Goal: Task Accomplishment & Management: Use online tool/utility

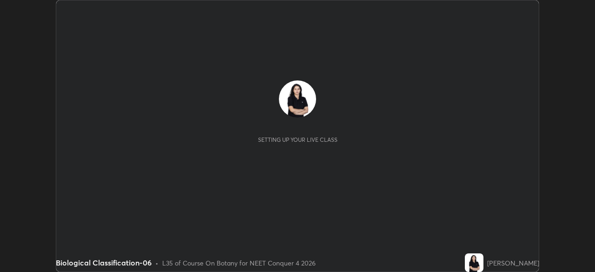
scroll to position [272, 594]
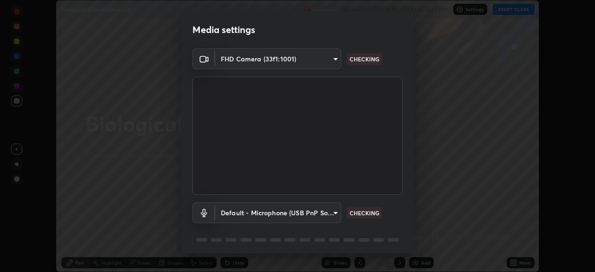
type input "6ee9b2c6c9a5678ab5214f7e96b3922f1b517bc999d2db28af292a13673a7194"
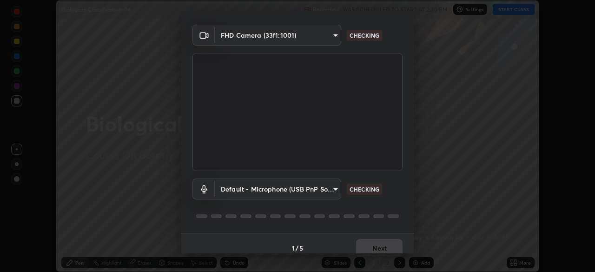
scroll to position [33, 0]
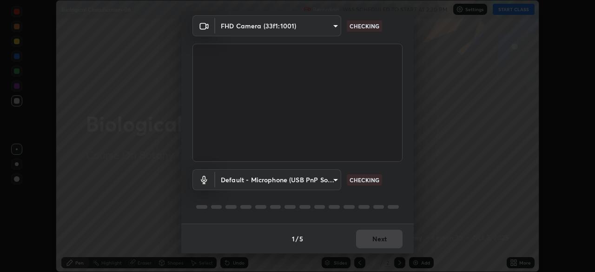
click at [332, 177] on body "Erase all Biological Classification-06 Recording WAS SCHEDULED TO START AT 2:30…" at bounding box center [297, 136] width 595 height 272
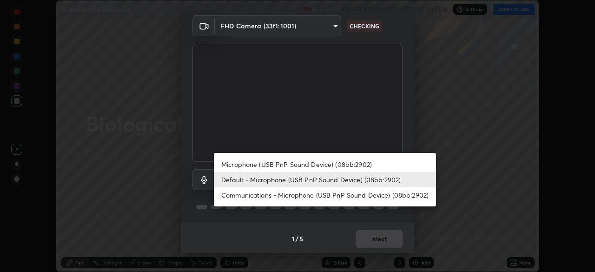
click at [258, 165] on li "Microphone (USB PnP Sound Device) (08bb:2902)" at bounding box center [325, 164] width 222 height 15
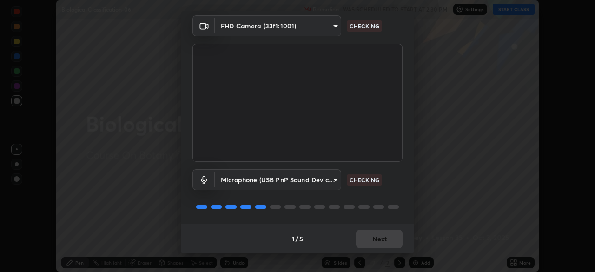
click at [333, 182] on body "Erase all Biological Classification-06 Recording WAS SCHEDULED TO START AT 2:30…" at bounding box center [297, 136] width 595 height 272
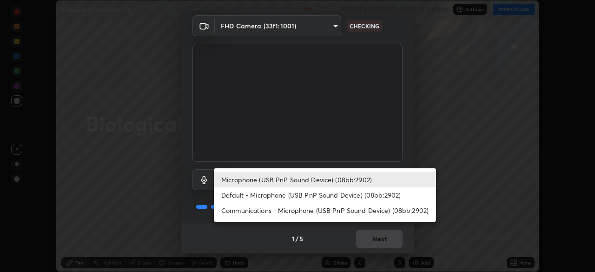
click at [245, 197] on li "Default - Microphone (USB PnP Sound Device) (08bb:2902)" at bounding box center [325, 194] width 222 height 15
type input "default"
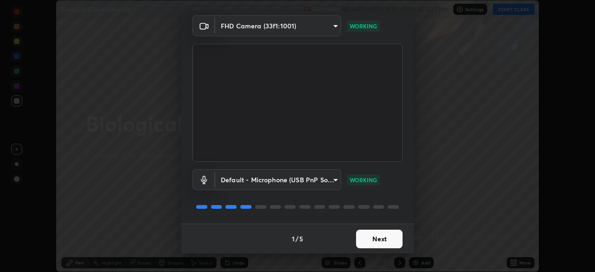
click at [372, 240] on button "Next" at bounding box center [379, 239] width 46 height 19
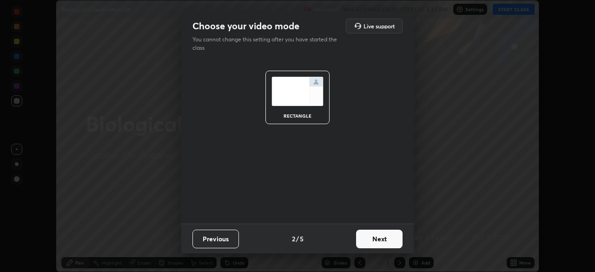
scroll to position [0, 0]
click at [374, 237] on button "Next" at bounding box center [379, 239] width 46 height 19
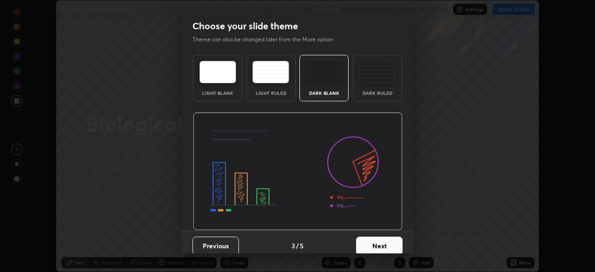
click at [374, 242] on button "Next" at bounding box center [379, 246] width 46 height 19
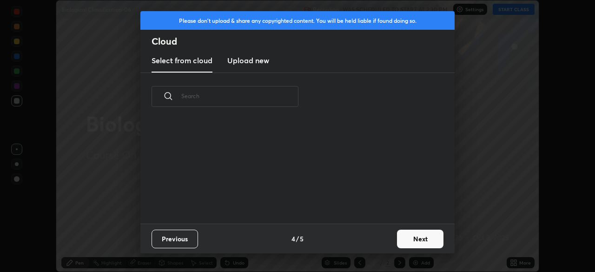
click at [406, 239] on button "Next" at bounding box center [420, 239] width 46 height 19
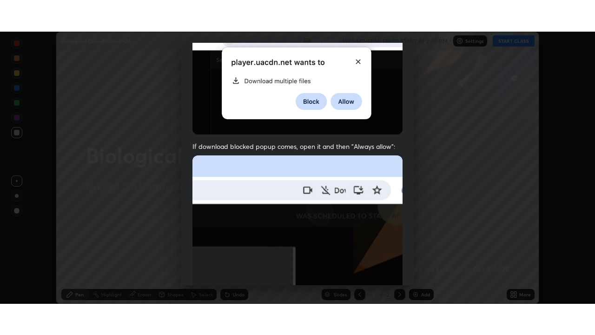
scroll to position [223, 0]
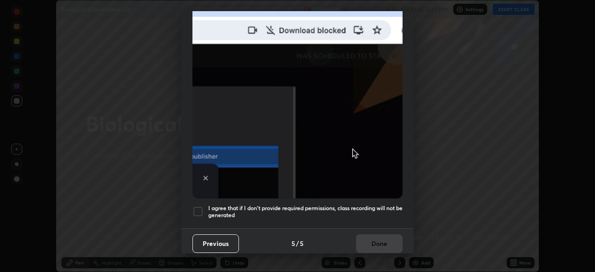
click at [197, 210] on div at bounding box center [197, 211] width 11 height 11
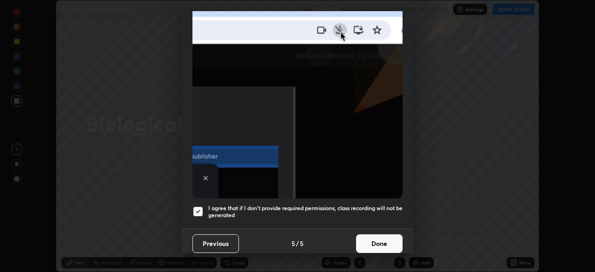
click at [356, 238] on button "Done" at bounding box center [379, 243] width 46 height 19
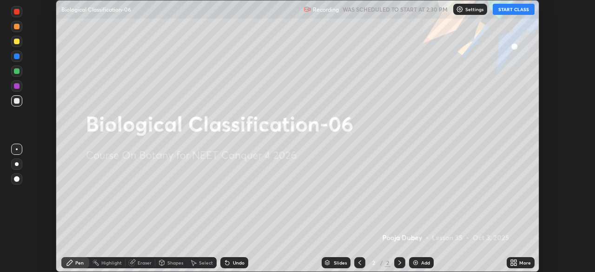
click at [504, 13] on button "START CLASS" at bounding box center [514, 9] width 42 height 11
click at [516, 260] on icon at bounding box center [515, 261] width 2 height 2
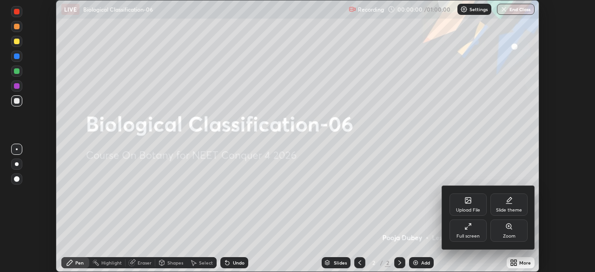
click at [468, 237] on div "Full screen" at bounding box center [467, 236] width 23 height 5
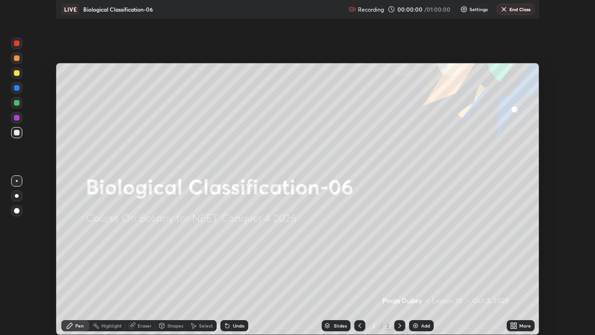
scroll to position [335, 595]
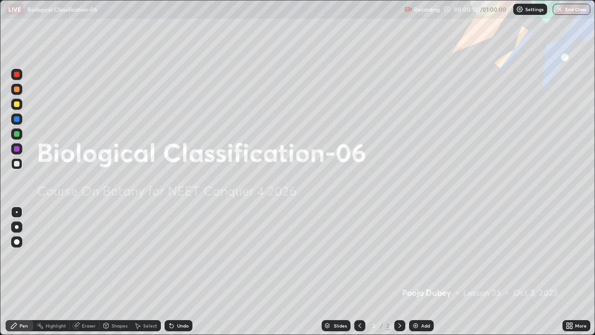
click at [567, 271] on icon at bounding box center [567, 324] width 2 height 2
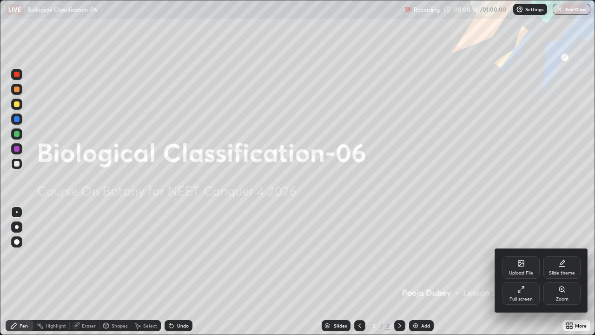
click at [523, 266] on icon at bounding box center [521, 263] width 6 height 6
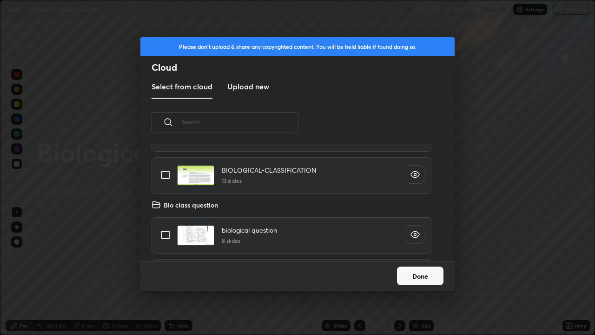
scroll to position [2354, 0]
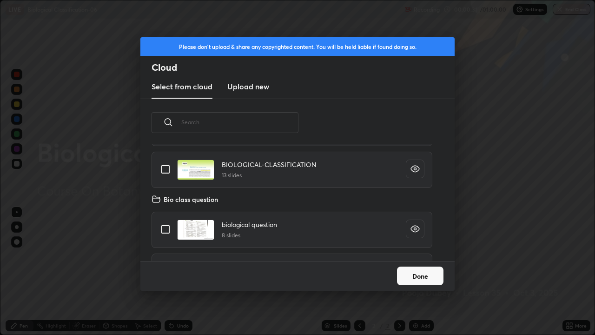
click at [166, 170] on input "grid" at bounding box center [166, 169] width 20 height 20
checkbox input "true"
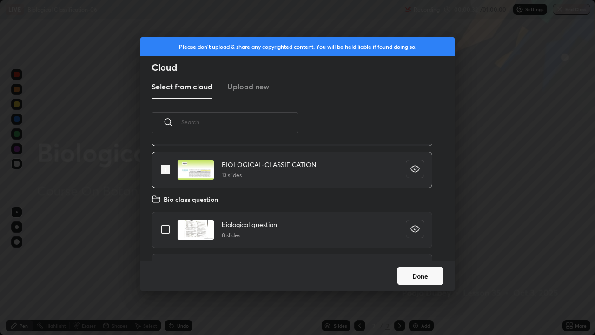
click at [403, 271] on button "Done" at bounding box center [420, 275] width 46 height 19
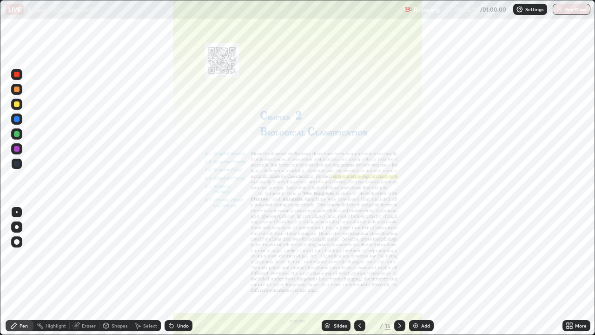
click at [327, 271] on icon at bounding box center [327, 324] width 5 height 2
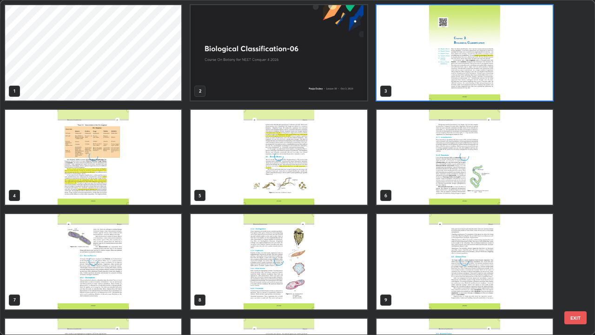
scroll to position [331, 589]
click at [269, 91] on img "grid" at bounding box center [279, 52] width 176 height 95
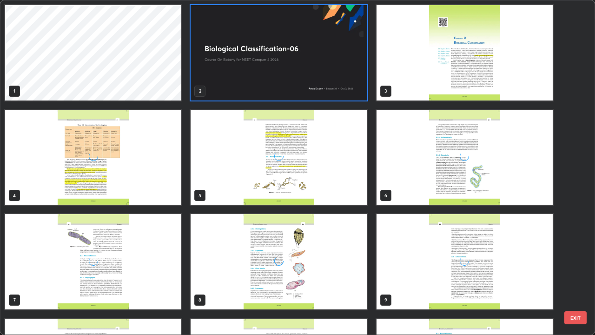
click at [265, 88] on img "grid" at bounding box center [279, 52] width 176 height 95
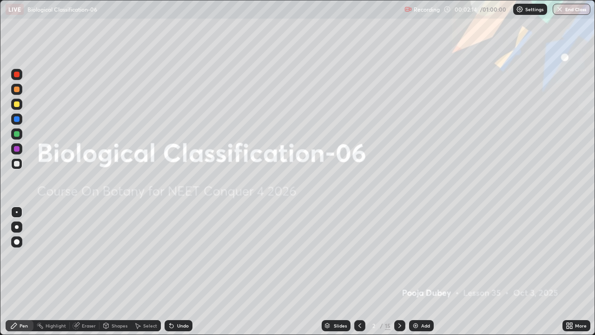
click at [419, 271] on div "Add" at bounding box center [421, 325] width 25 height 11
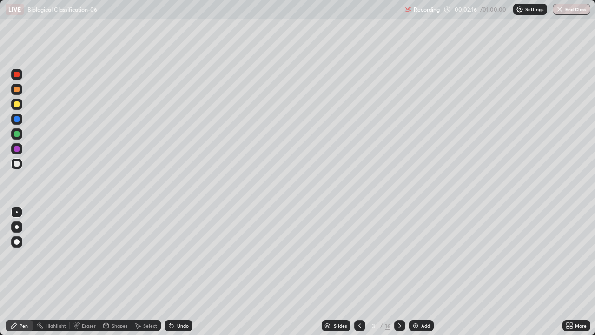
click at [15, 226] on div at bounding box center [17, 227] width 4 height 4
click at [18, 136] on div at bounding box center [17, 134] width 6 height 6
click at [18, 163] on div at bounding box center [17, 164] width 6 height 6
click at [18, 105] on div at bounding box center [17, 104] width 6 height 6
click at [20, 163] on div at bounding box center [16, 163] width 11 height 11
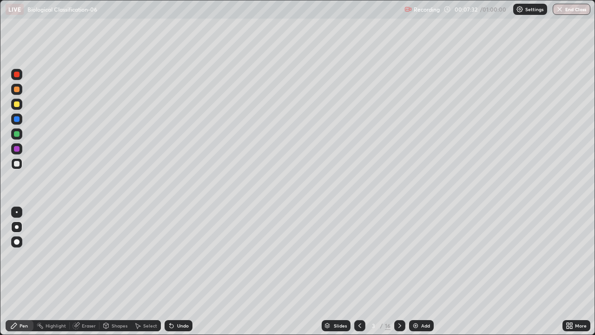
click at [417, 271] on img at bounding box center [415, 325] width 7 height 7
click at [567, 271] on icon at bounding box center [567, 327] width 2 height 2
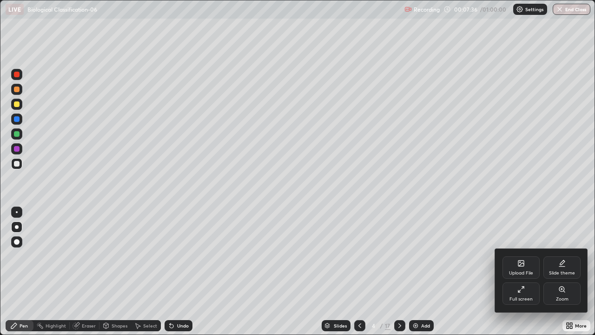
click at [520, 271] on div "Upload File" at bounding box center [521, 272] width 24 height 5
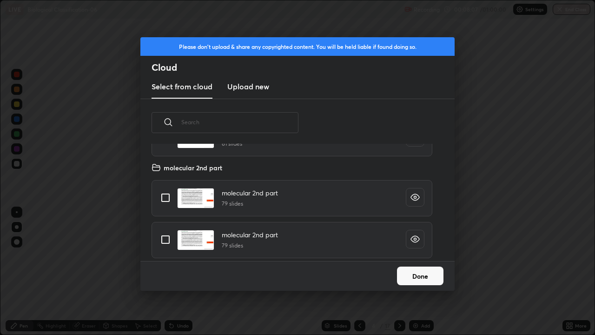
scroll to position [0, 0]
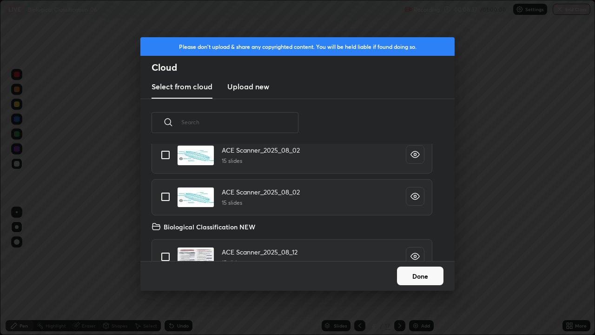
click at [164, 197] on input "grid" at bounding box center [166, 197] width 20 height 20
checkbox input "true"
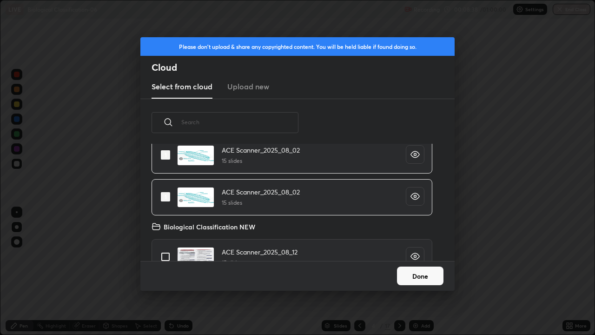
click at [402, 271] on button "Done" at bounding box center [420, 275] width 46 height 19
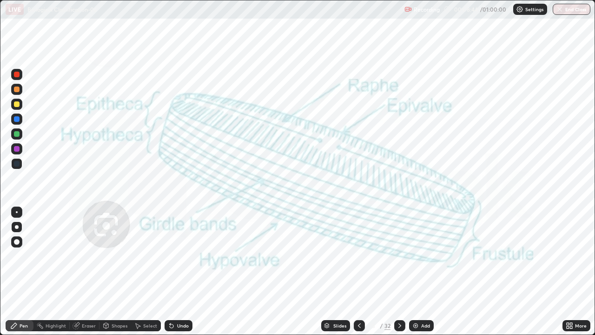
click at [332, 271] on div "Slides" at bounding box center [335, 325] width 29 height 11
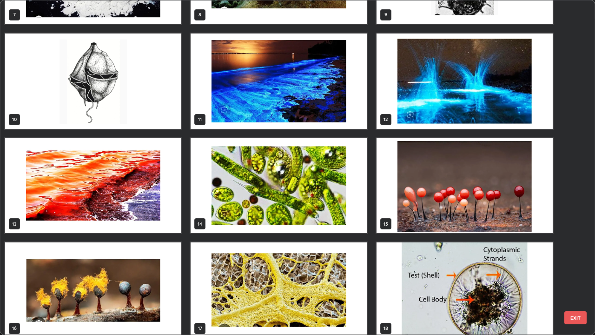
click at [401, 222] on img "grid" at bounding box center [464, 185] width 176 height 95
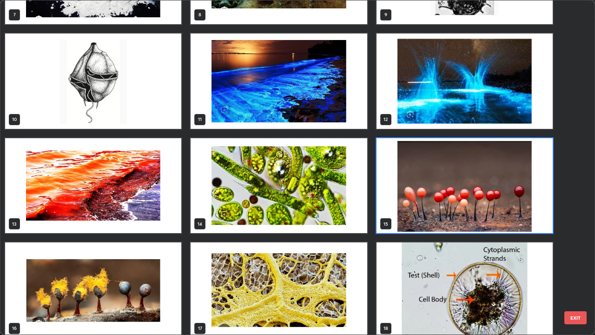
click at [401, 222] on img "grid" at bounding box center [464, 185] width 176 height 95
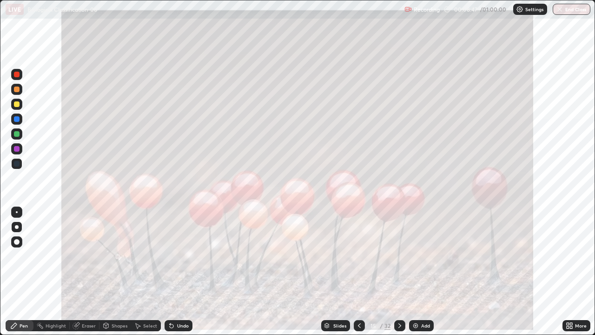
click at [399, 220] on img "grid" at bounding box center [464, 185] width 176 height 95
click at [334, 271] on div "Slides" at bounding box center [339, 325] width 13 height 5
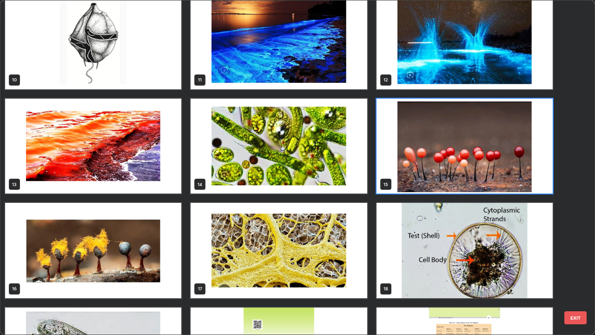
scroll to position [334, 0]
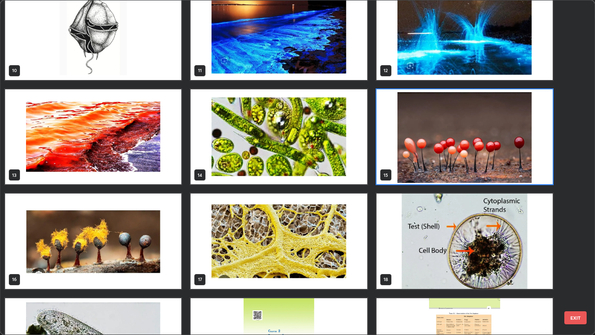
click at [214, 261] on img "grid" at bounding box center [279, 240] width 176 height 95
click at [218, 264] on img "grid" at bounding box center [279, 240] width 176 height 95
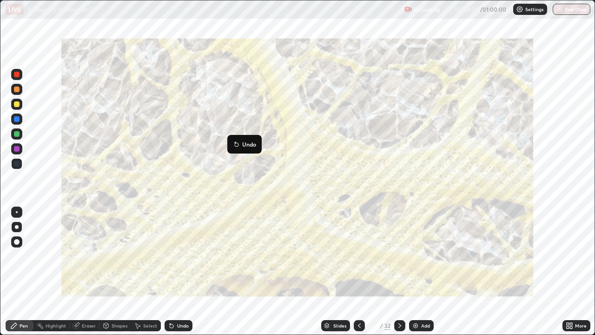
click at [358, 271] on icon at bounding box center [359, 325] width 7 height 7
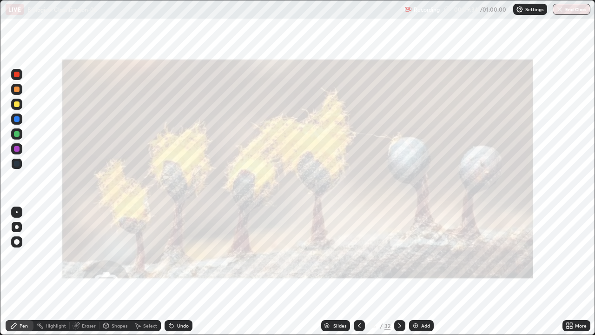
click at [358, 271] on icon at bounding box center [359, 325] width 7 height 7
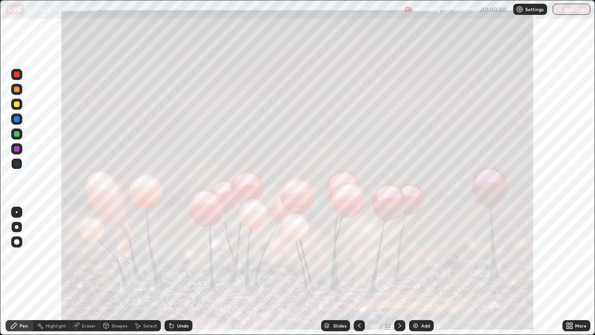
click at [325, 271] on icon at bounding box center [327, 326] width 6 height 6
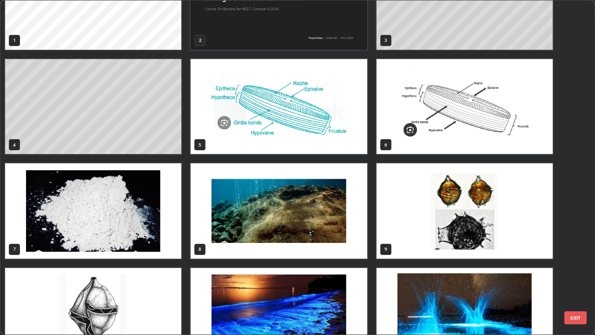
scroll to position [0, 0]
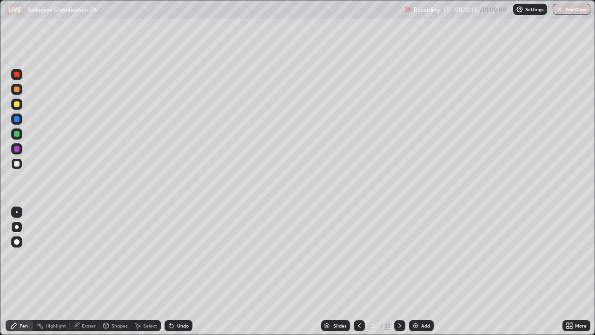
click at [567, 271] on icon at bounding box center [567, 324] width 2 height 2
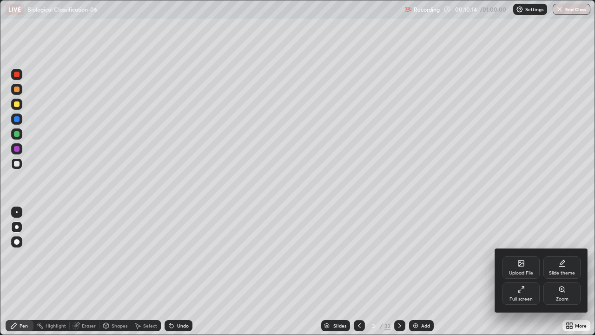
click at [526, 271] on div "Upload File" at bounding box center [521, 272] width 24 height 5
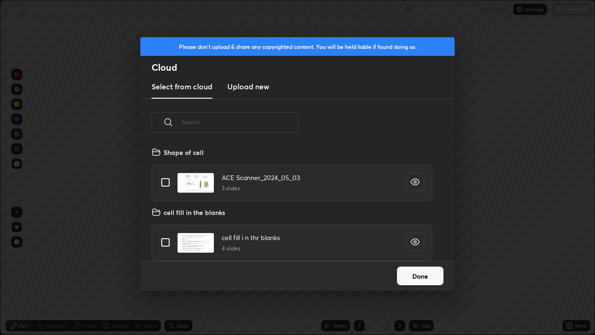
scroll to position [114, 298]
click at [106, 243] on div "Please don't upload & share any copyrighted content. You will be held liable if…" at bounding box center [297, 167] width 595 height 335
click at [328, 271] on div "Please don't upload & share any copyrighted content. You will be held liable if…" at bounding box center [297, 167] width 595 height 335
click at [336, 271] on div "Please don't upload & share any copyrighted content. You will be held liable if…" at bounding box center [297, 167] width 595 height 335
click at [338, 271] on div "Please don't upload & share any copyrighted content. You will be held liable if…" at bounding box center [297, 167] width 595 height 335
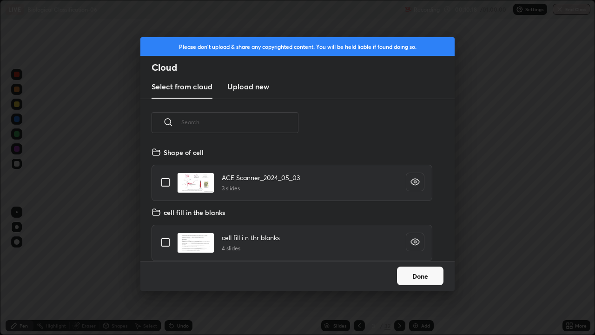
click at [418, 271] on button "Done" at bounding box center [420, 275] width 46 height 19
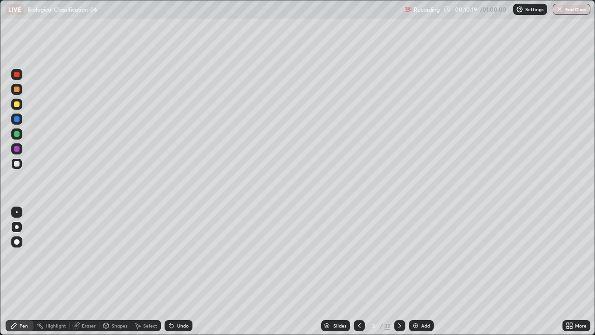
click at [335, 271] on div "Slides" at bounding box center [335, 325] width 29 height 11
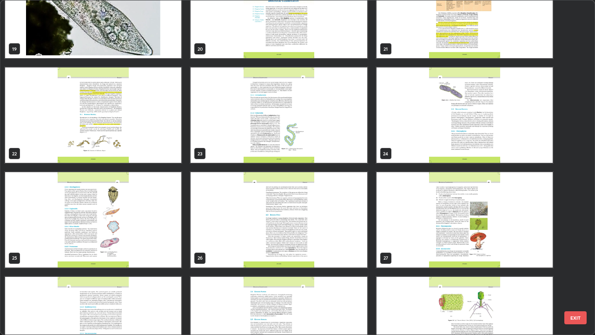
scroll to position [669, 0]
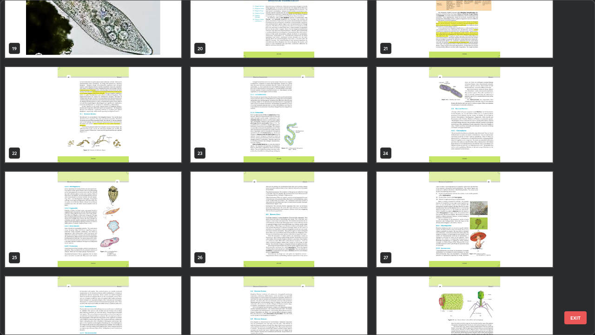
click at [147, 237] on img "grid" at bounding box center [93, 218] width 176 height 95
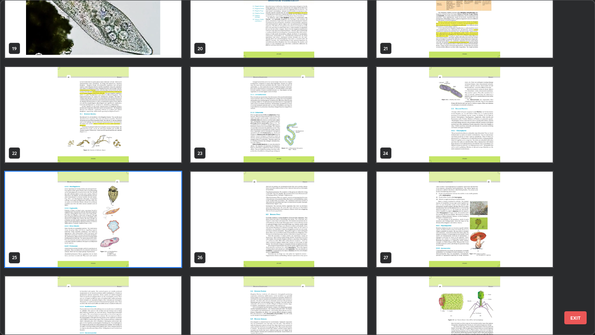
click at [142, 235] on img "grid" at bounding box center [93, 218] width 176 height 95
click at [144, 238] on img "grid" at bounding box center [93, 218] width 176 height 95
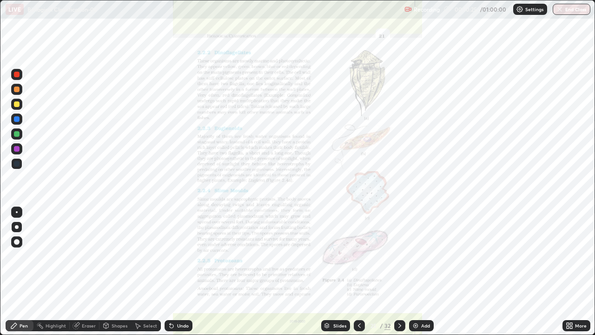
click at [567, 271] on icon at bounding box center [567, 324] width 2 height 2
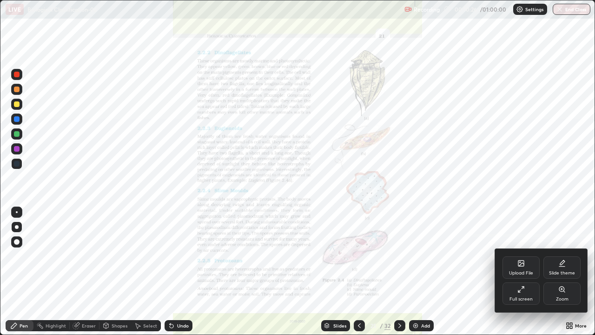
click at [558, 271] on div "Zoom" at bounding box center [562, 298] width 13 height 5
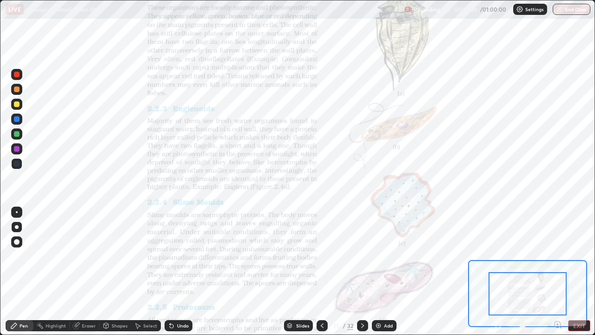
click at [557, 271] on icon at bounding box center [557, 324] width 2 height 0
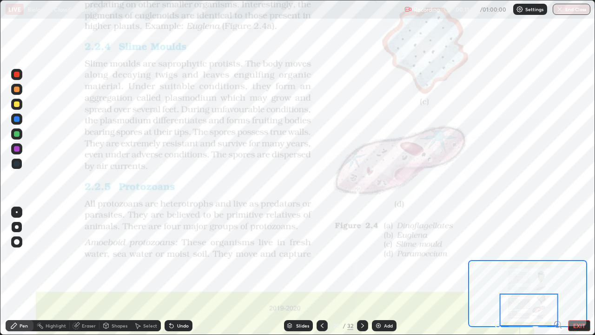
click at [286, 271] on div "Slides" at bounding box center [298, 325] width 29 height 11
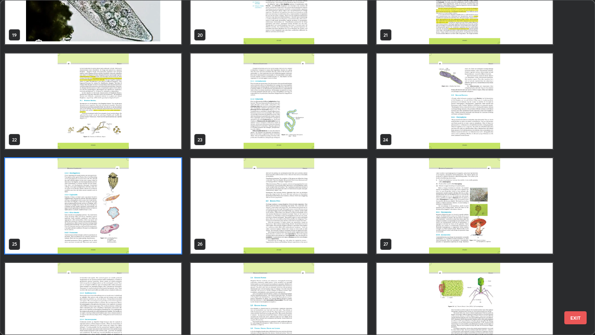
scroll to position [686, 0]
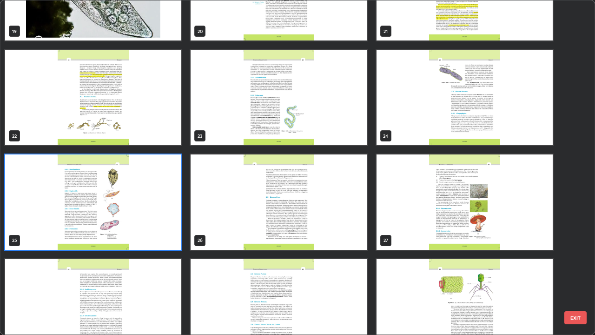
click at [265, 214] on img "grid" at bounding box center [279, 201] width 176 height 95
click at [260, 216] on img "grid" at bounding box center [279, 201] width 176 height 95
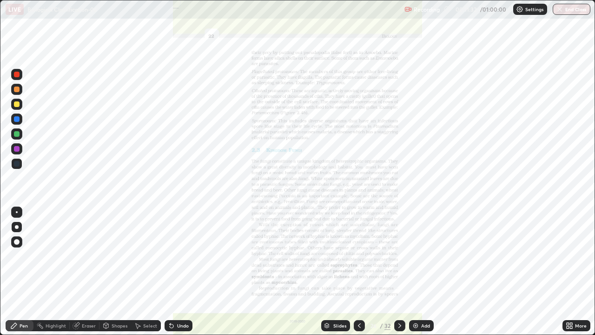
click at [260, 216] on img "grid" at bounding box center [279, 201] width 176 height 95
click at [0, 239] on div "Setting up your live class" at bounding box center [297, 167] width 595 height 335
click at [563, 271] on div "More" at bounding box center [576, 325] width 28 height 11
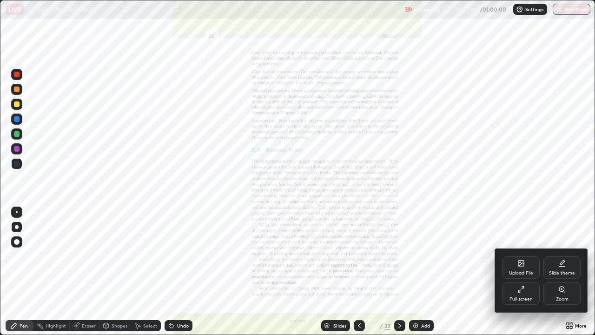
click at [562, 271] on div "Zoom" at bounding box center [561, 293] width 37 height 22
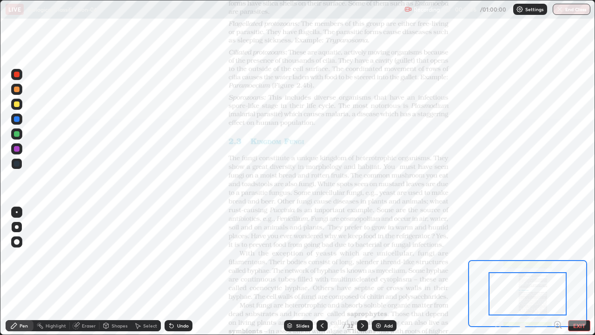
click at [557, 271] on icon at bounding box center [557, 324] width 2 height 0
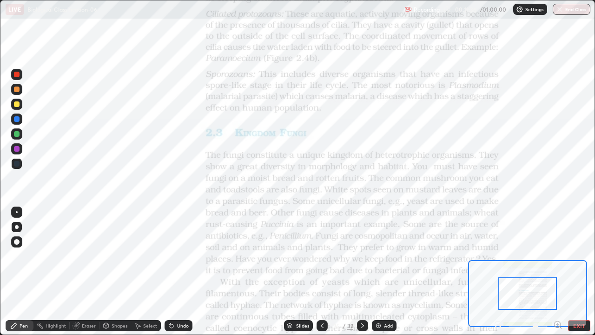
click at [560, 271] on icon at bounding box center [561, 327] width 2 height 2
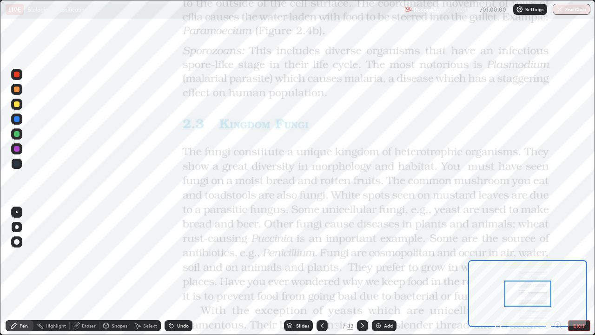
click at [291, 271] on icon at bounding box center [290, 326] width 6 height 6
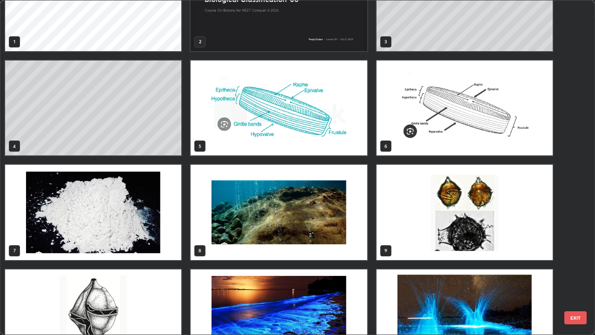
scroll to position [34, 0]
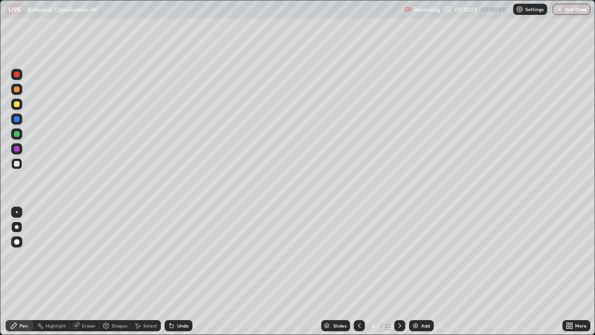
click at [358, 271] on icon at bounding box center [359, 325] width 7 height 7
click at [415, 271] on img at bounding box center [415, 325] width 7 height 7
click at [182, 271] on div "Undo" at bounding box center [183, 325] width 12 height 5
click at [184, 271] on div "Undo" at bounding box center [179, 325] width 28 height 11
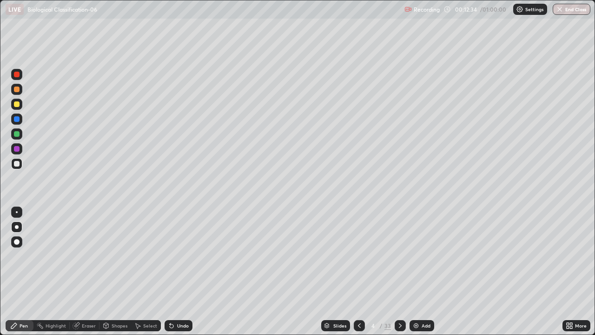
click at [182, 271] on div "Undo" at bounding box center [179, 325] width 28 height 11
click at [180, 271] on div "Undo" at bounding box center [183, 325] width 12 height 5
click at [413, 271] on img at bounding box center [415, 325] width 7 height 7
click at [333, 271] on div "Slides" at bounding box center [339, 325] width 13 height 5
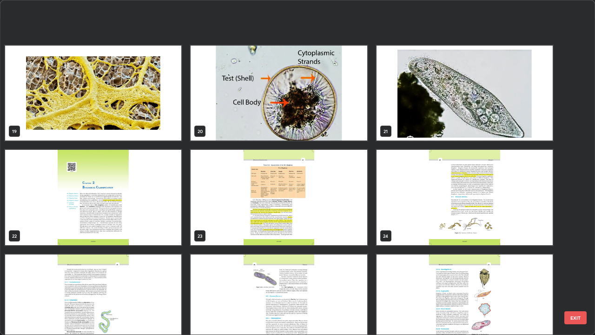
scroll to position [703, 0]
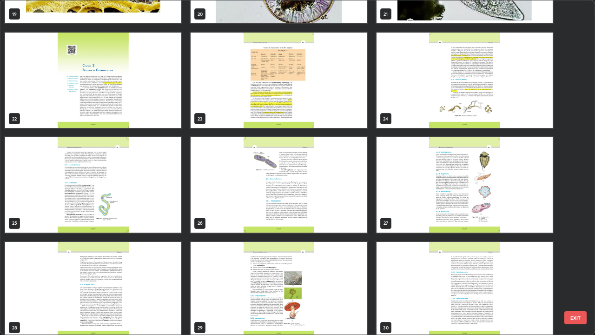
click at [154, 204] on img "grid" at bounding box center [93, 184] width 176 height 95
click at [152, 201] on img "grid" at bounding box center [93, 184] width 176 height 95
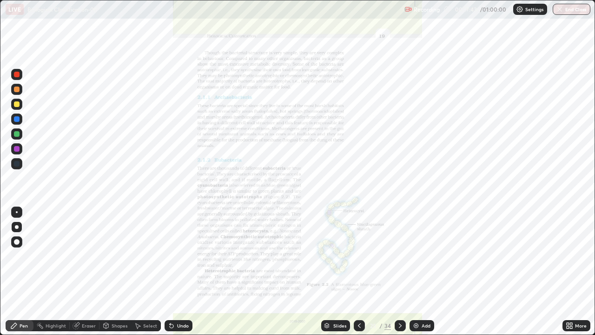
click at [157, 201] on img "grid" at bounding box center [93, 184] width 176 height 95
click at [395, 271] on div at bounding box center [400, 325] width 11 height 11
click at [401, 271] on div at bounding box center [400, 325] width 11 height 11
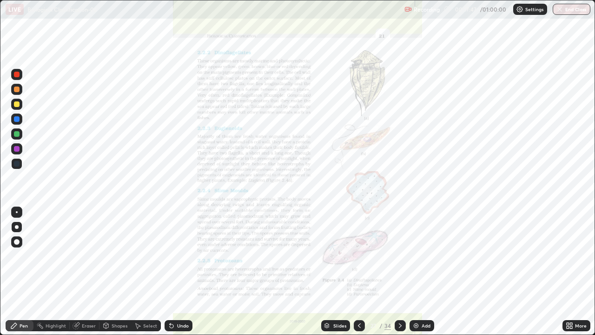
click at [567, 271] on icon at bounding box center [567, 327] width 2 height 2
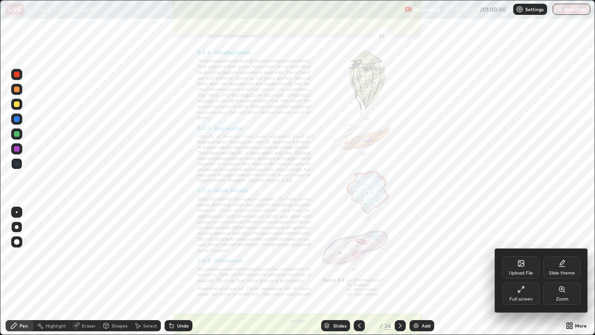
click at [568, 271] on div "Zoom" at bounding box center [561, 293] width 37 height 22
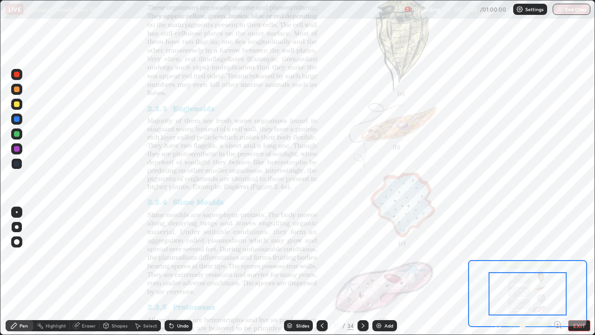
click at [559, 271] on icon at bounding box center [557, 324] width 6 height 6
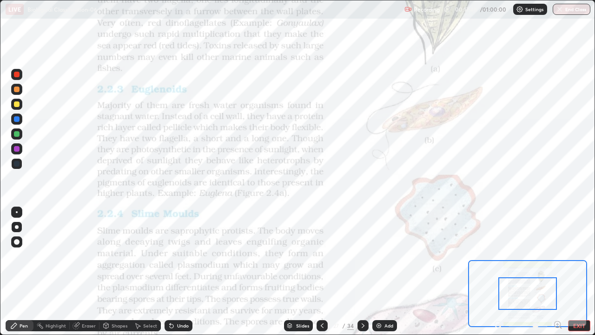
click at [557, 271] on icon at bounding box center [557, 324] width 2 height 0
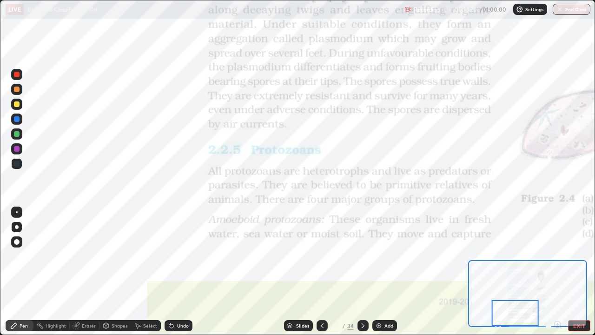
click at [359, 271] on icon at bounding box center [362, 325] width 7 height 7
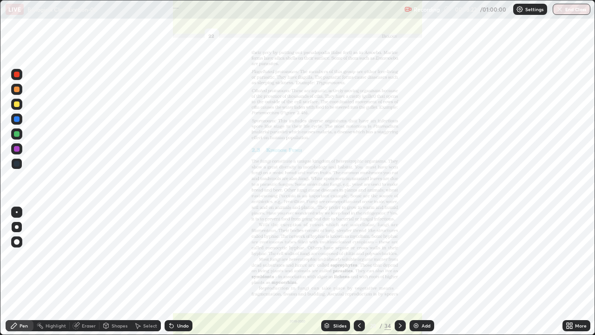
click at [563, 271] on div "More" at bounding box center [576, 325] width 28 height 11
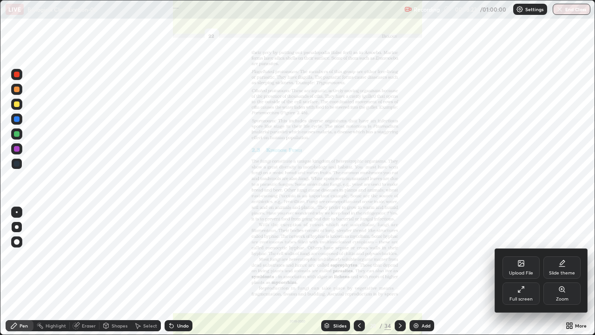
click at [563, 271] on div "Zoom" at bounding box center [562, 298] width 13 height 5
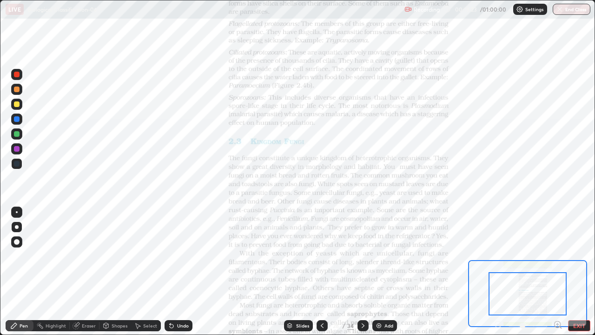
click at [560, 271] on icon at bounding box center [561, 327] width 2 height 2
click at [557, 271] on icon at bounding box center [557, 324] width 0 height 2
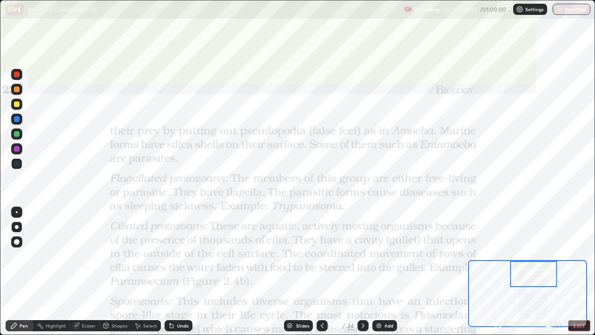
click at [292, 271] on div "Slides" at bounding box center [298, 325] width 29 height 11
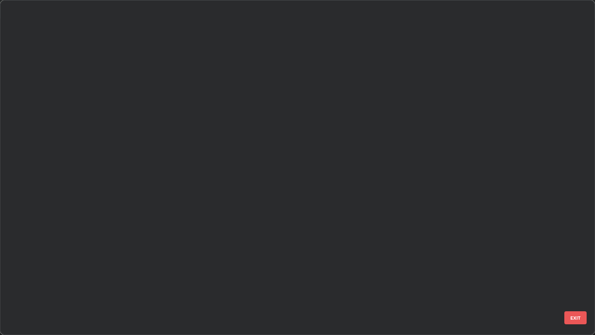
scroll to position [331, 589]
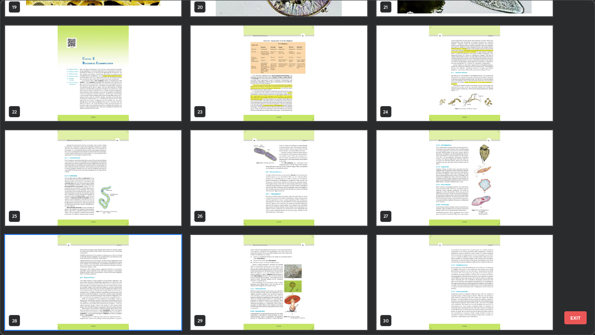
click at [116, 219] on img "grid" at bounding box center [93, 177] width 176 height 95
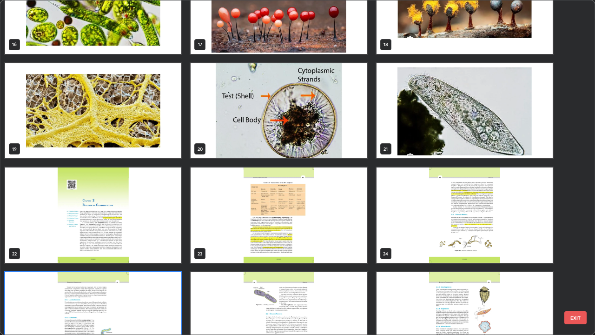
scroll to position [565, 0]
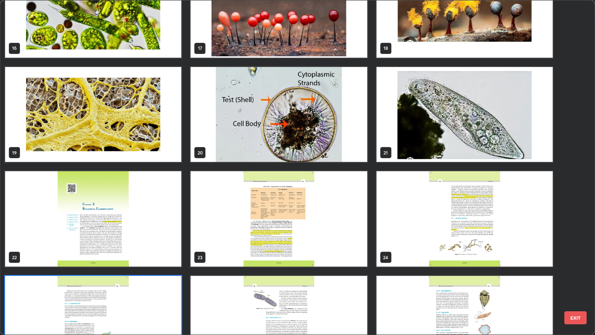
click at [260, 148] on img "grid" at bounding box center [279, 114] width 176 height 95
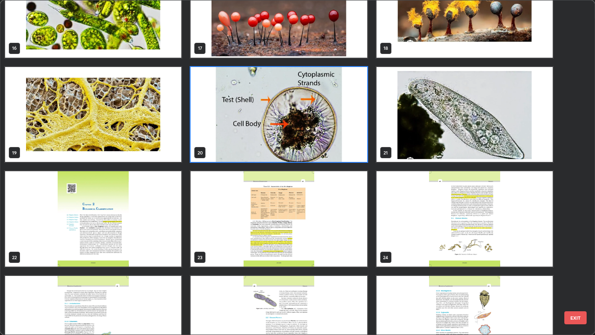
click at [257, 145] on img "grid" at bounding box center [279, 114] width 176 height 95
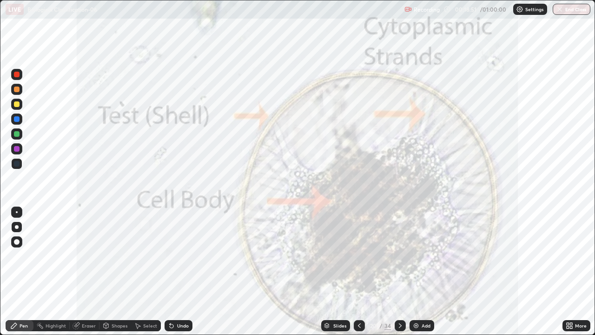
click at [257, 145] on img "grid" at bounding box center [279, 114] width 176 height 95
click at [326, 271] on icon at bounding box center [326, 324] width 5 height 2
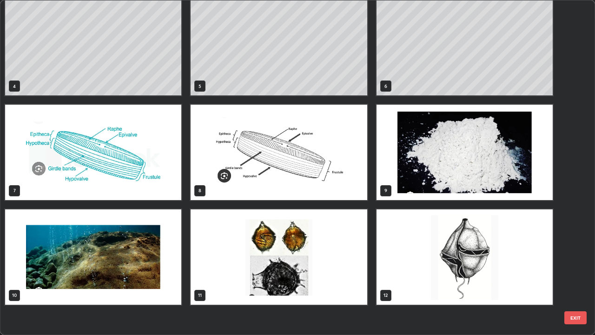
scroll to position [0, 0]
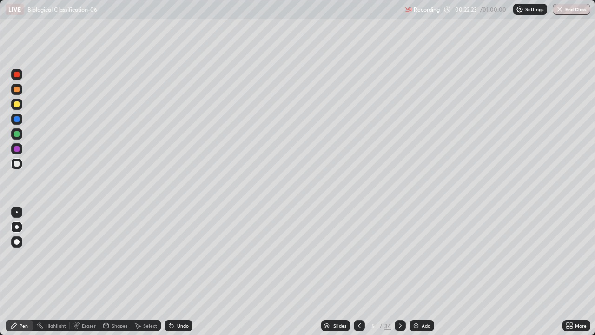
click at [418, 271] on img at bounding box center [415, 325] width 7 height 7
click at [416, 271] on img at bounding box center [415, 325] width 7 height 7
click at [328, 271] on icon at bounding box center [326, 324] width 5 height 2
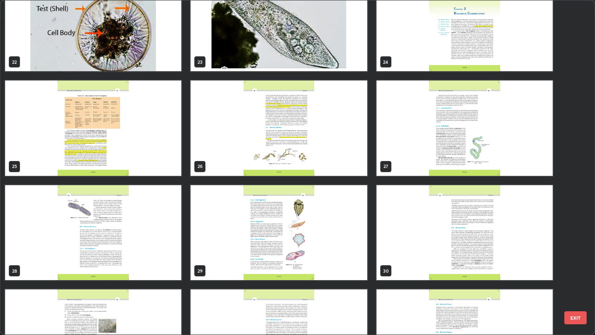
scroll to position [760, 0]
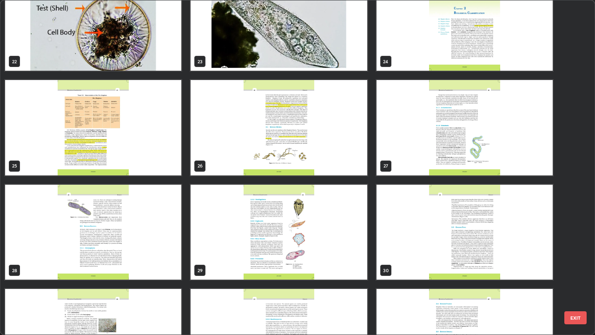
click at [384, 246] on img "grid" at bounding box center [464, 231] width 176 height 95
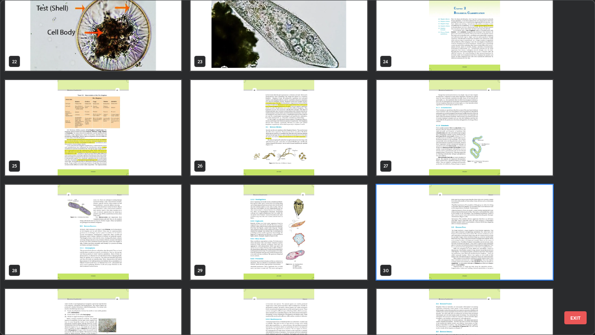
click at [387, 244] on img "grid" at bounding box center [464, 231] width 176 height 95
click at [386, 243] on img "grid" at bounding box center [464, 231] width 176 height 95
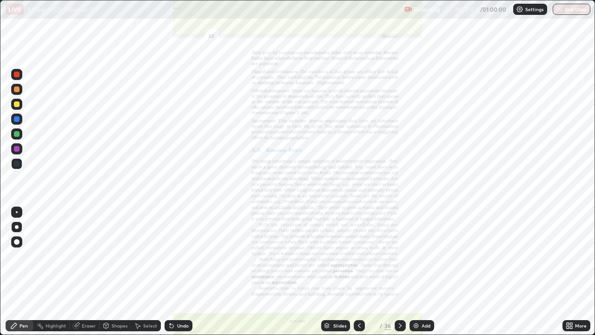
click at [563, 271] on div "More" at bounding box center [576, 325] width 28 height 11
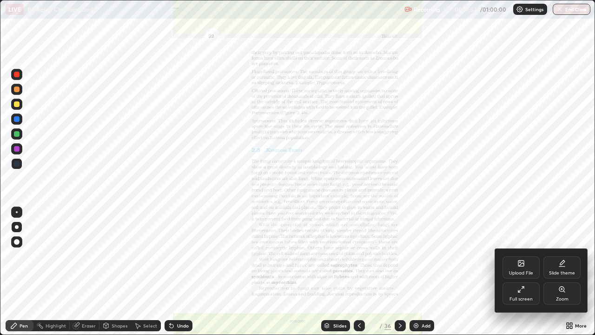
click at [563, 271] on div "Zoom" at bounding box center [562, 298] width 13 height 5
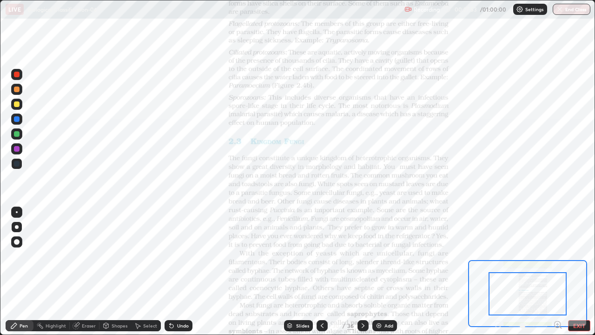
click at [560, 271] on icon at bounding box center [561, 327] width 2 height 2
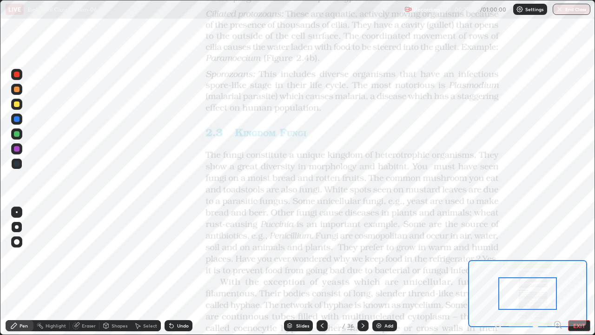
click at [560, 271] on icon at bounding box center [561, 327] width 2 height 2
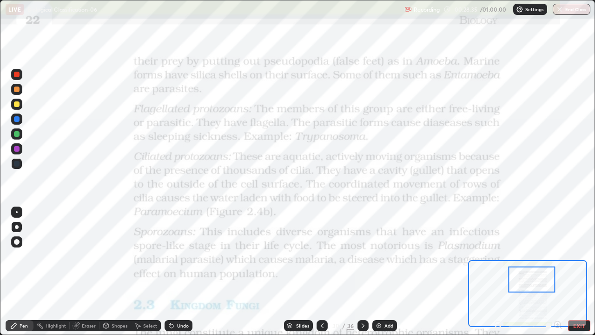
click at [290, 271] on icon at bounding box center [290, 326] width 6 height 6
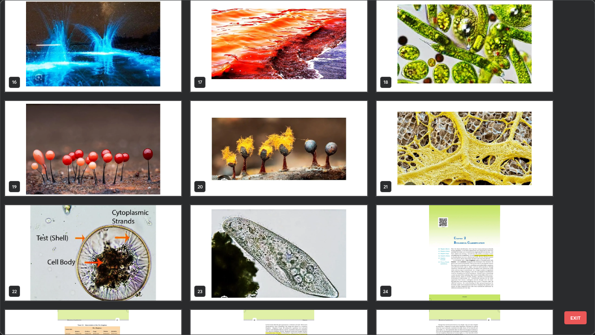
scroll to position [551, 0]
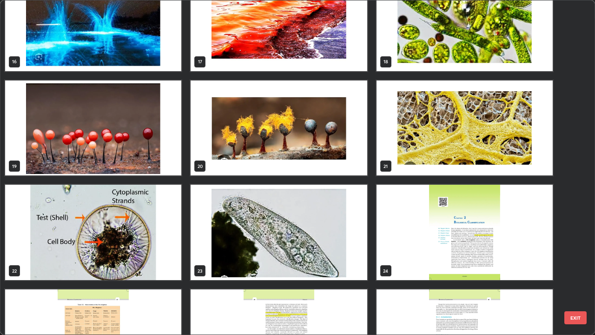
click at [217, 256] on img "grid" at bounding box center [279, 231] width 176 height 95
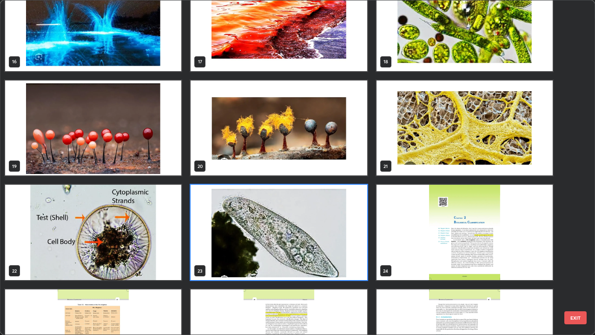
click at [217, 250] on img "grid" at bounding box center [279, 231] width 176 height 95
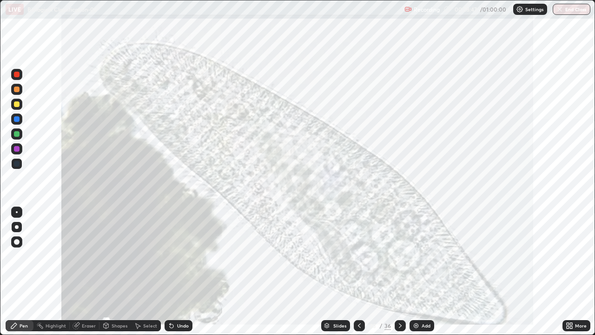
click at [327, 271] on icon at bounding box center [327, 326] width 6 height 6
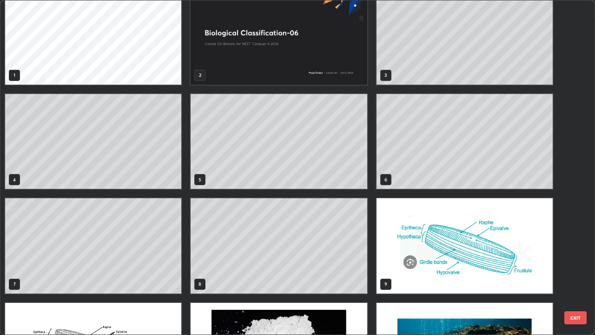
scroll to position [19, 0]
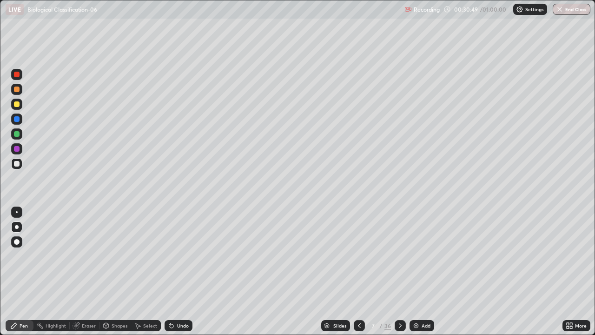
click at [416, 271] on img at bounding box center [415, 325] width 7 height 7
click at [16, 138] on div at bounding box center [16, 133] width 11 height 11
click at [326, 271] on icon at bounding box center [326, 324] width 5 height 2
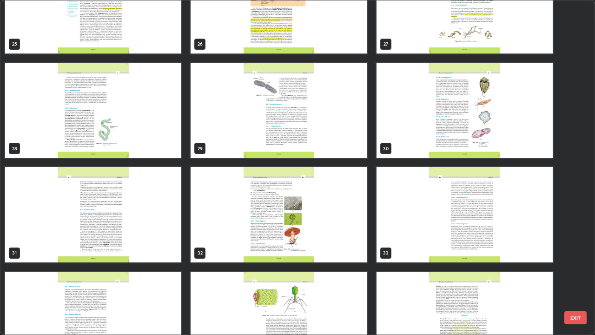
scroll to position [883, 0]
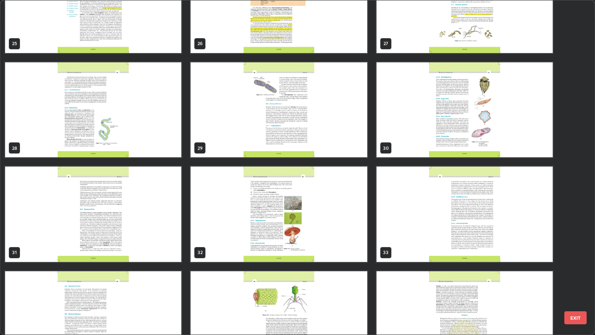
click at [167, 193] on img "grid" at bounding box center [93, 213] width 176 height 95
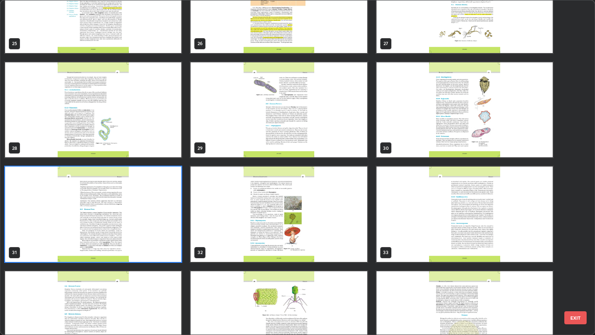
click at [166, 195] on img "grid" at bounding box center [93, 213] width 176 height 95
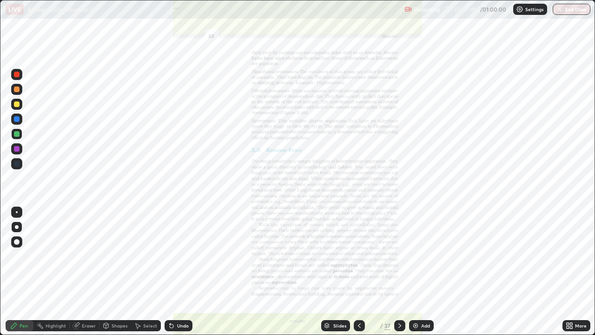
click at [567, 271] on icon at bounding box center [569, 325] width 7 height 7
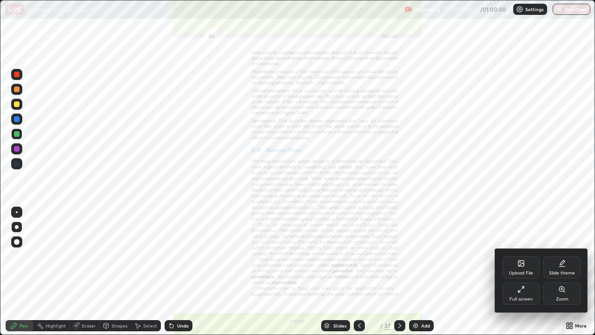
click at [568, 271] on div "Zoom" at bounding box center [561, 293] width 37 height 22
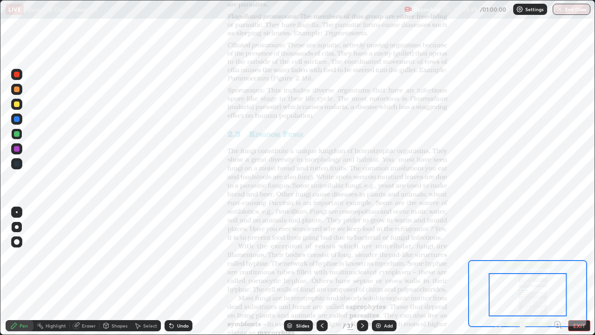
click at [297, 271] on div "Slides" at bounding box center [302, 325] width 13 height 5
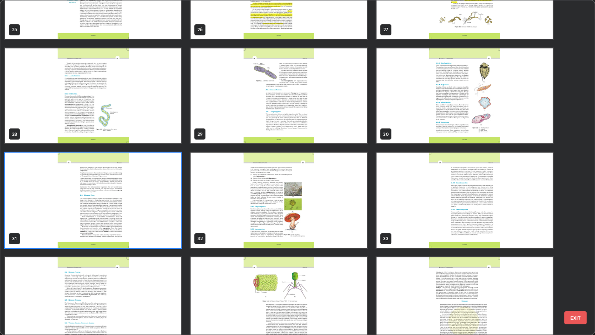
scroll to position [899, 0]
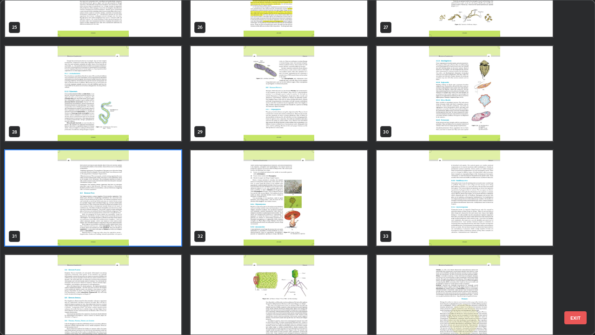
click at [171, 188] on img "grid" at bounding box center [93, 197] width 176 height 95
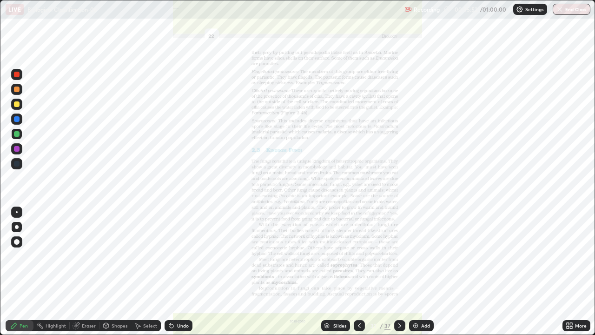
click at [171, 188] on img "grid" at bounding box center [93, 197] width 176 height 95
click at [171, 187] on img "grid" at bounding box center [93, 197] width 176 height 95
click at [328, 271] on icon at bounding box center [326, 324] width 5 height 2
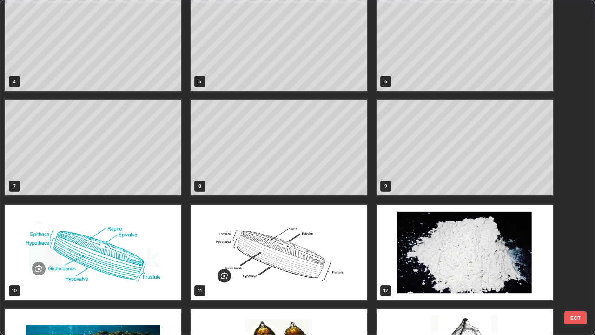
scroll to position [113, 0]
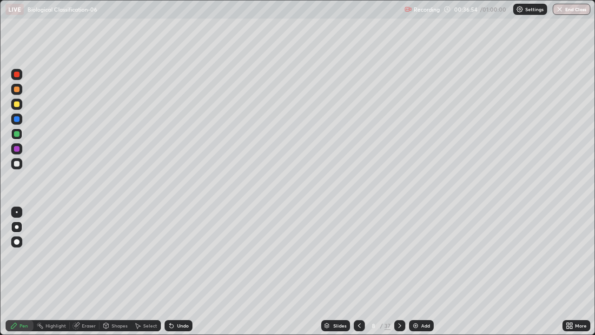
click at [17, 165] on div at bounding box center [17, 164] width 6 height 6
click at [324, 271] on icon at bounding box center [327, 326] width 6 height 6
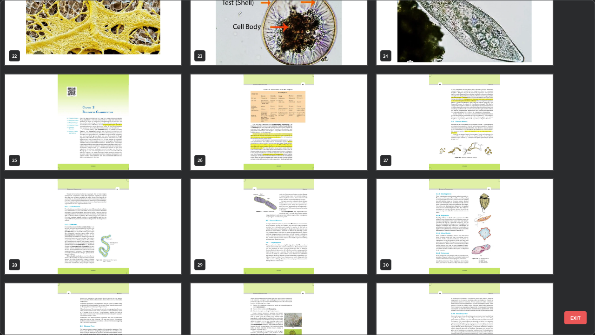
scroll to position [848, 0]
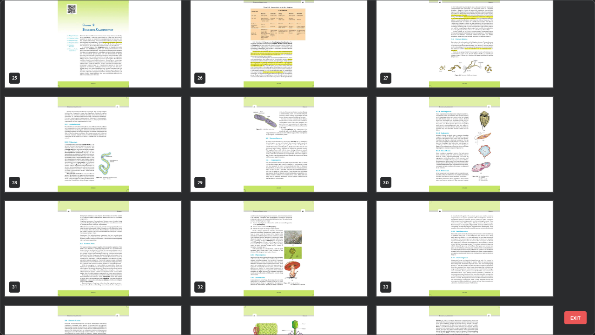
click at [172, 236] on img "grid" at bounding box center [93, 248] width 176 height 95
click at [165, 237] on img "grid" at bounding box center [93, 248] width 176 height 95
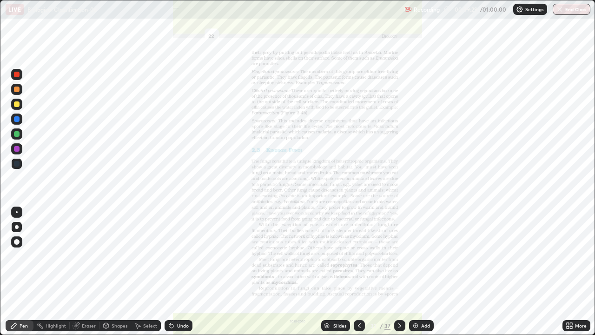
click at [169, 234] on img "grid" at bounding box center [93, 248] width 176 height 95
click at [169, 233] on img "grid" at bounding box center [93, 248] width 176 height 95
click at [565, 271] on div "More" at bounding box center [576, 325] width 28 height 11
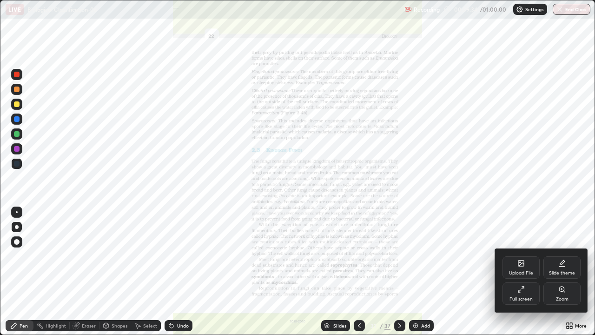
click at [558, 271] on div "Zoom" at bounding box center [562, 298] width 13 height 5
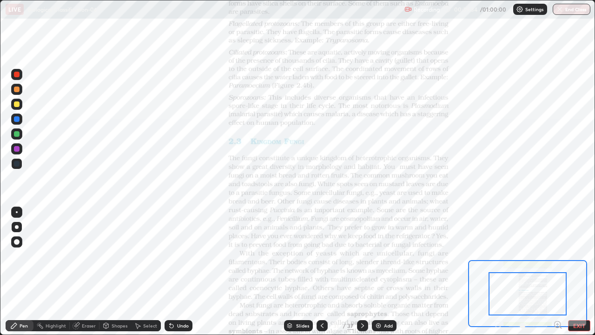
click at [561, 271] on icon at bounding box center [557, 324] width 9 height 9
click at [557, 271] on icon at bounding box center [557, 324] width 2 height 0
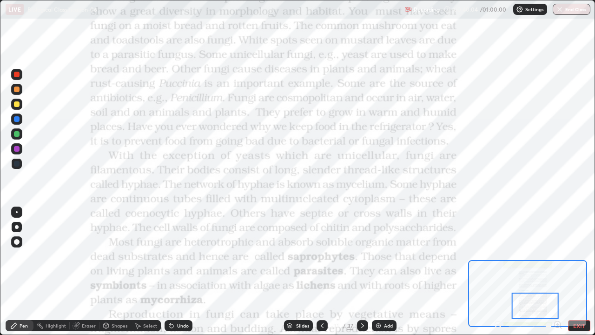
click at [285, 271] on div "Slides" at bounding box center [298, 325] width 29 height 11
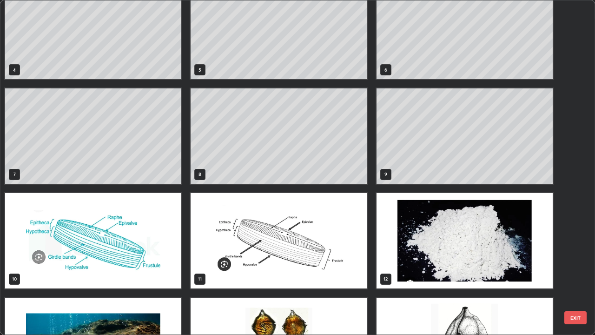
scroll to position [120, 0]
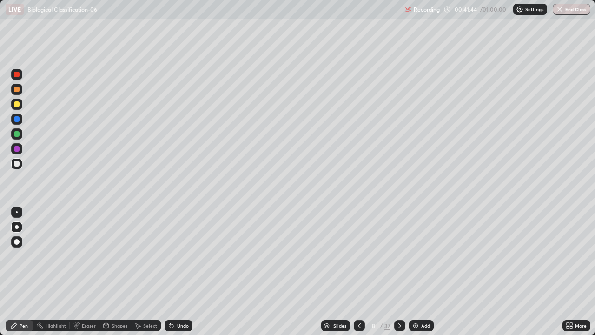
click at [181, 271] on div "Undo" at bounding box center [183, 325] width 12 height 5
click at [177, 271] on div "Undo" at bounding box center [179, 325] width 28 height 11
click at [416, 271] on img at bounding box center [415, 325] width 7 height 7
click at [182, 271] on div "Undo" at bounding box center [183, 325] width 12 height 5
click at [179, 271] on div "Undo" at bounding box center [179, 325] width 28 height 11
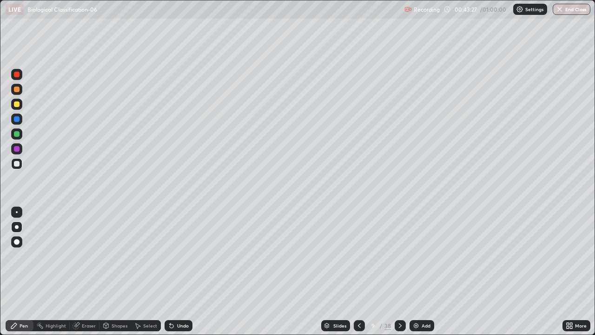
click at [184, 271] on div "Undo" at bounding box center [179, 325] width 28 height 11
click at [182, 271] on div "Undo" at bounding box center [183, 325] width 12 height 5
click at [170, 271] on icon at bounding box center [172, 326] width 4 height 4
click at [170, 271] on div "Undo" at bounding box center [179, 325] width 28 height 11
click at [178, 271] on div "Undo" at bounding box center [179, 325] width 28 height 11
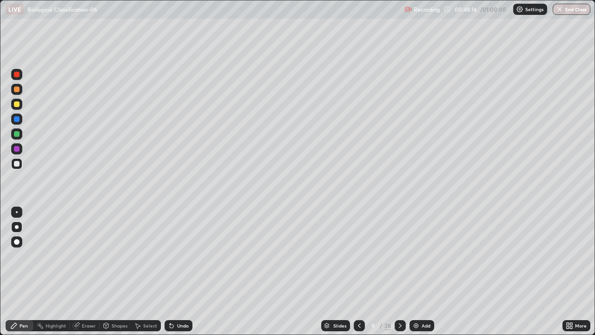
click at [420, 271] on div "Add" at bounding box center [421, 325] width 25 height 11
click at [19, 136] on div at bounding box center [16, 133] width 11 height 11
click at [422, 271] on div "Add" at bounding box center [426, 325] width 9 height 5
click at [17, 164] on div at bounding box center [17, 164] width 6 height 6
click at [185, 271] on div "Undo" at bounding box center [179, 325] width 28 height 11
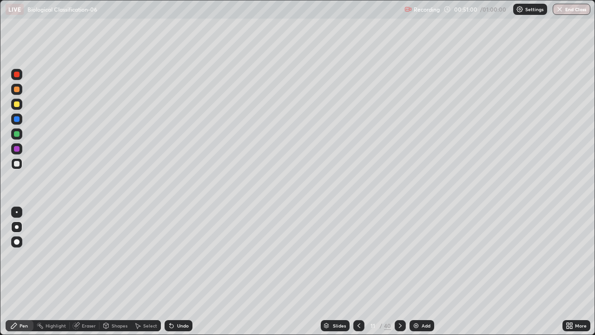
click at [181, 271] on div "Undo" at bounding box center [183, 325] width 12 height 5
click at [180, 271] on div "Undo" at bounding box center [183, 325] width 12 height 5
click at [178, 271] on div "Undo" at bounding box center [183, 325] width 12 height 5
click at [421, 271] on div "Add" at bounding box center [421, 325] width 25 height 11
click at [178, 271] on div "Undo" at bounding box center [183, 325] width 12 height 5
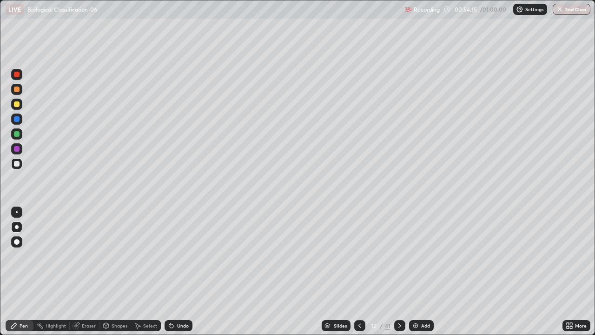
click at [330, 271] on div "Slides" at bounding box center [336, 325] width 29 height 11
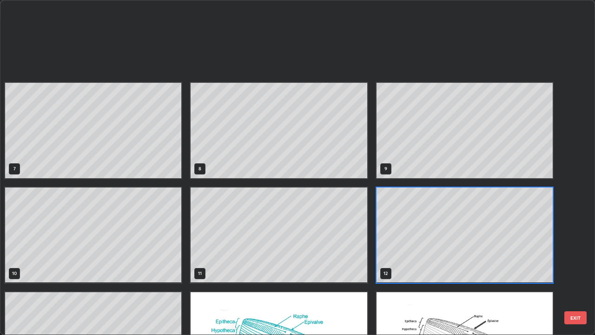
scroll to position [449, 0]
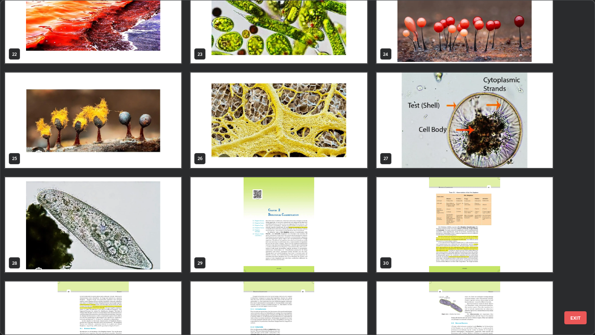
click at [316, 269] on div "19 20 21 22 23 24 25 26 27 28 29 30 31 32 33" at bounding box center [289, 167] width 578 height 334
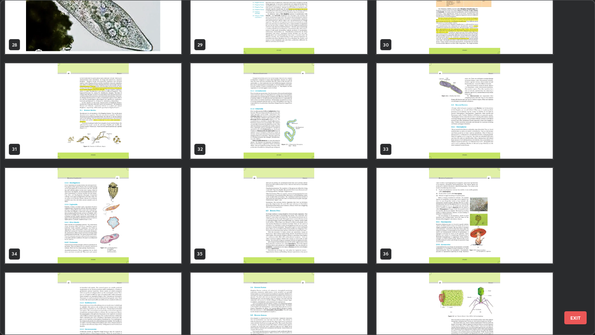
scroll to position [990, 0]
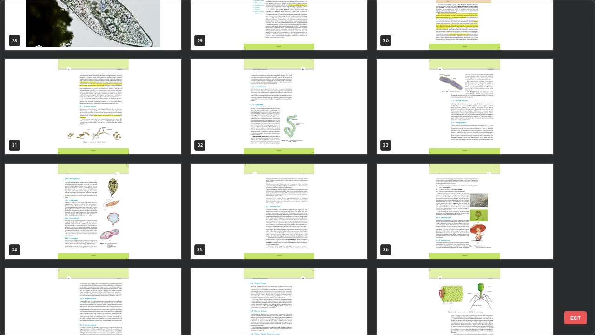
click at [402, 245] on img "grid" at bounding box center [464, 211] width 176 height 95
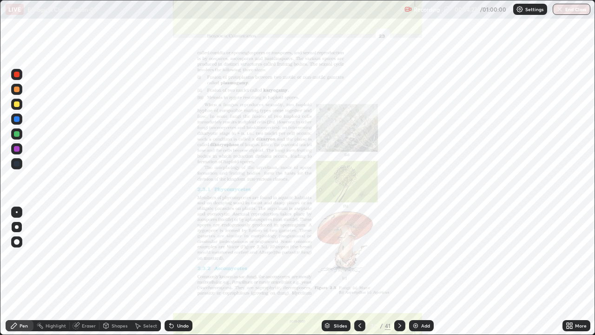
click at [407, 244] on img "grid" at bounding box center [464, 211] width 176 height 95
click at [571, 271] on icon at bounding box center [571, 324] width 2 height 2
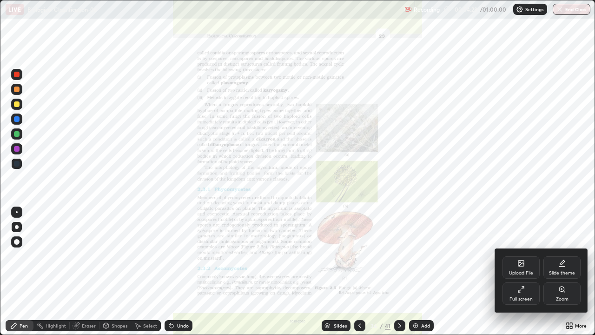
click at [561, 271] on div "Zoom" at bounding box center [562, 298] width 13 height 5
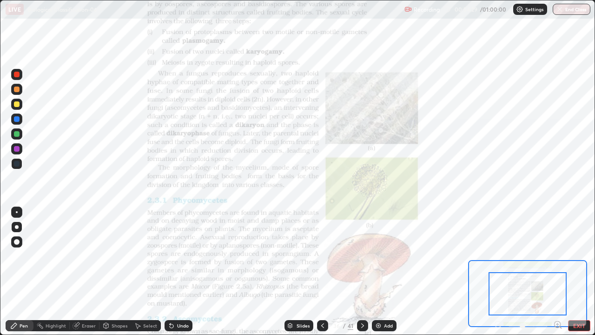
click at [557, 271] on icon at bounding box center [557, 324] width 2 height 0
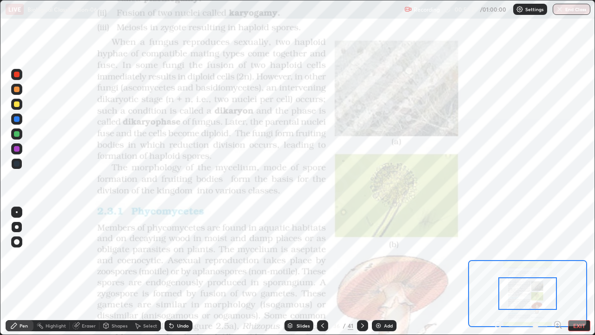
click at [557, 271] on icon at bounding box center [557, 324] width 0 height 2
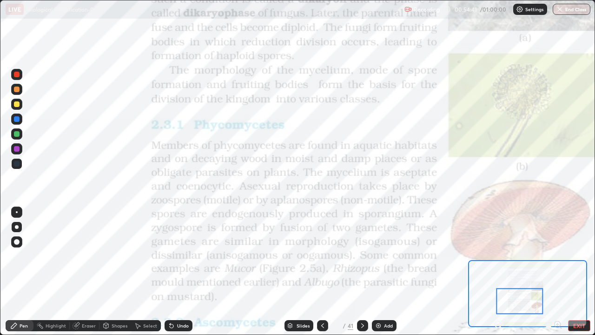
click at [359, 271] on icon at bounding box center [362, 325] width 7 height 7
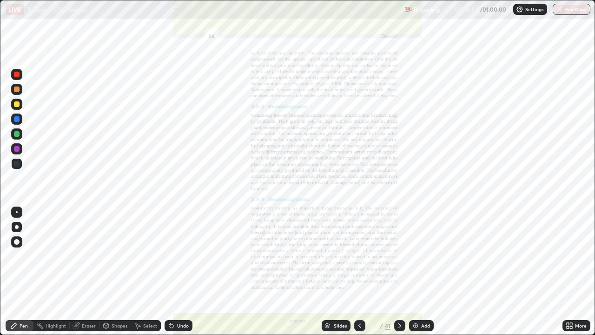
click at [326, 271] on icon at bounding box center [327, 325] width 5 height 1
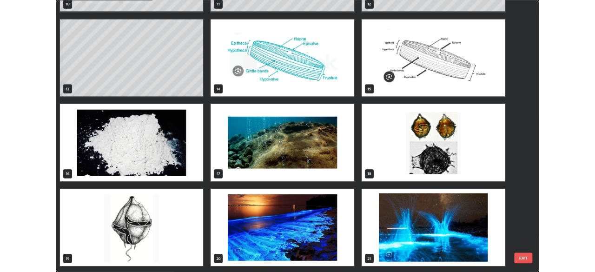
scroll to position [273, 0]
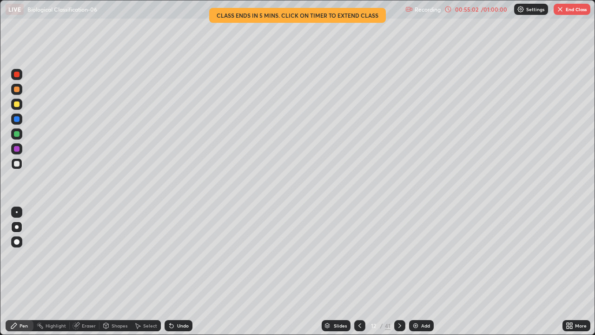
click at [85, 271] on div "Eraser" at bounding box center [89, 325] width 14 height 5
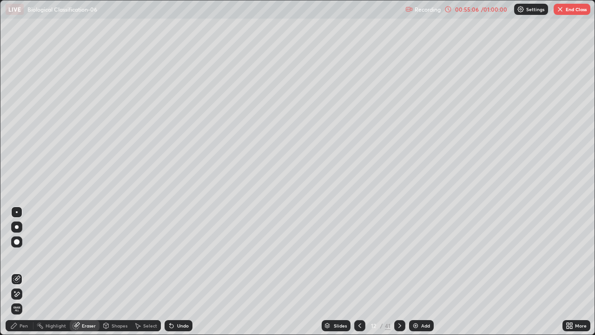
click at [19, 271] on div "Pen" at bounding box center [20, 325] width 28 height 11
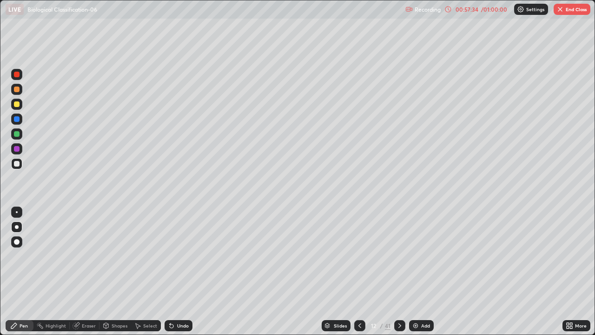
click at [560, 14] on button "End Class" at bounding box center [571, 9] width 37 height 11
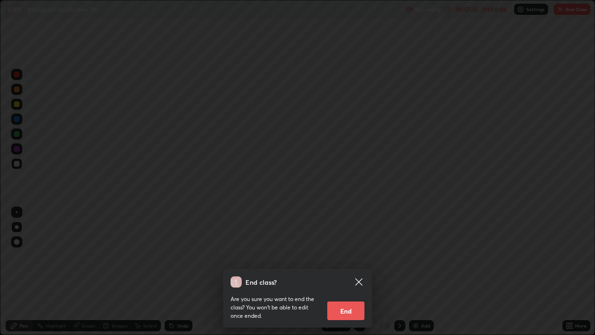
click at [362, 271] on button "End" at bounding box center [345, 310] width 37 height 19
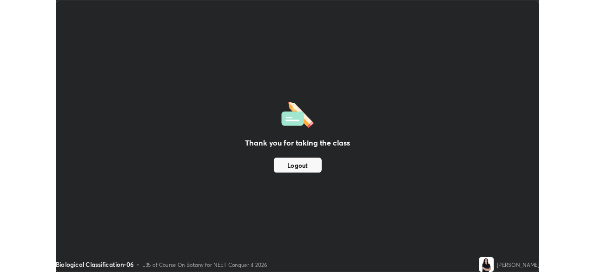
scroll to position [46200, 45877]
